Goal: Check status: Check status

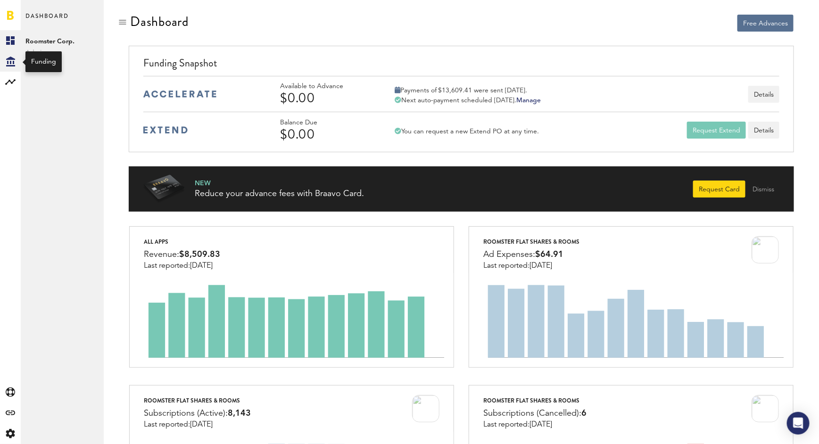
click at [12, 60] on icon "Created with Sketch." at bounding box center [10, 62] width 9 height 10
click at [11, 92] on div "Created with Sketch. Created with Sketch. Analytics Created with Sketch. Create…" at bounding box center [10, 237] width 21 height 414
click at [42, 82] on link "Daily Advance History" at bounding box center [62, 82] width 83 height 21
